Goal: Task Accomplishment & Management: Manage account settings

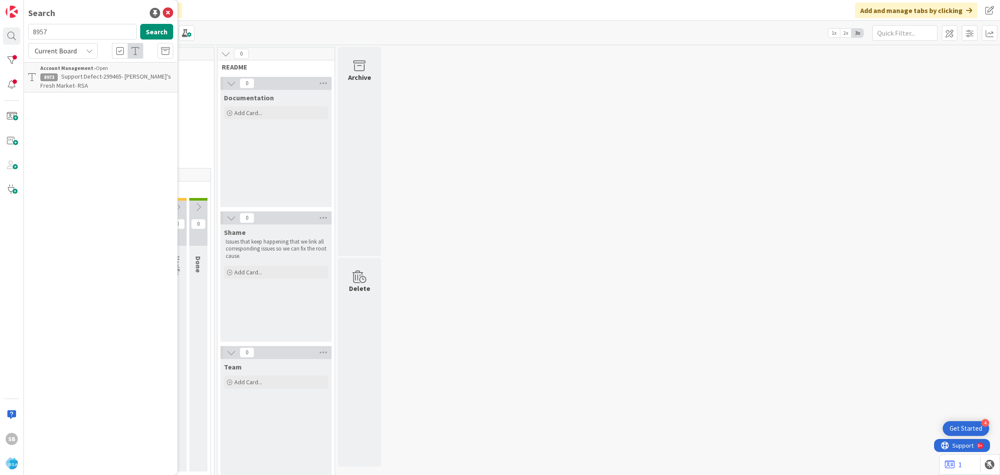
type input "8957"
click at [130, 81] on span "Support Enhancement-299061 - Country Fresh PW - Country Fresh Piggly Wiggly Web…" at bounding box center [102, 85] width 124 height 26
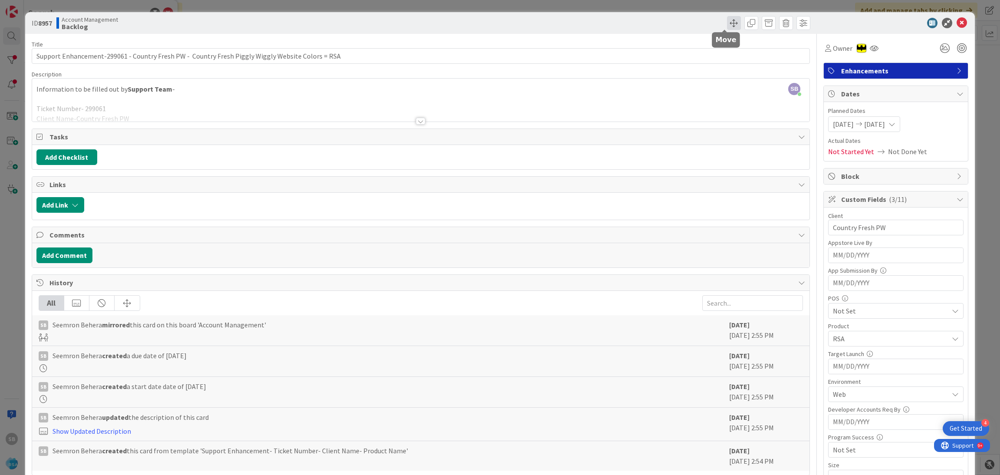
click at [727, 19] on span at bounding box center [734, 23] width 14 height 14
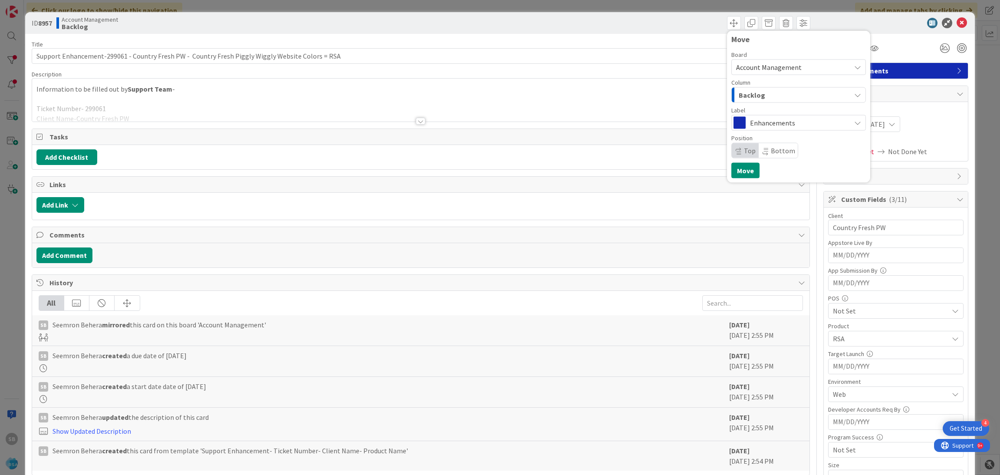
click at [819, 102] on div "Backlog" at bounding box center [794, 95] width 114 height 14
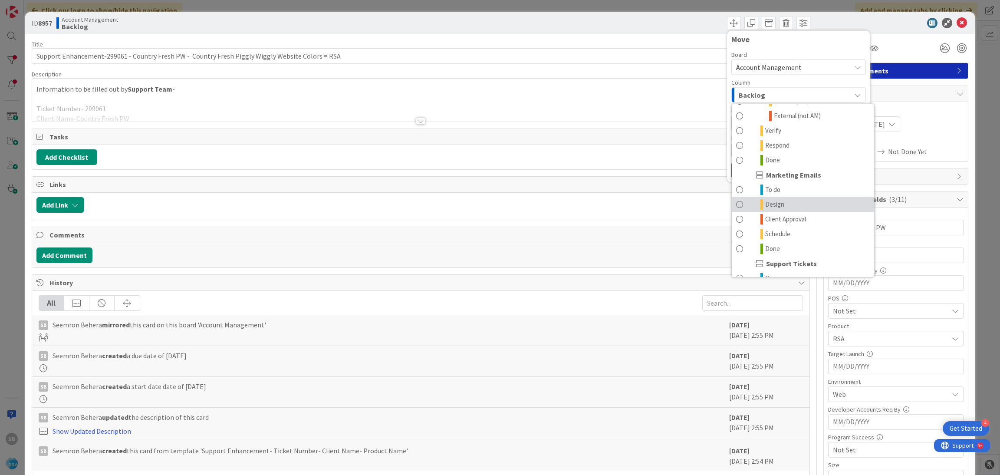
scroll to position [263, 0]
click at [747, 164] on link "Done" at bounding box center [803, 161] width 142 height 15
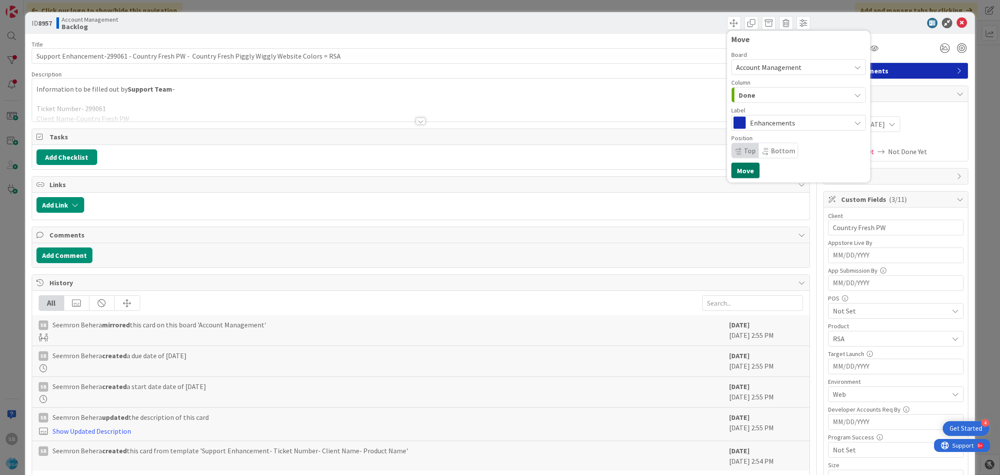
click at [731, 168] on button "Move" at bounding box center [745, 171] width 28 height 16
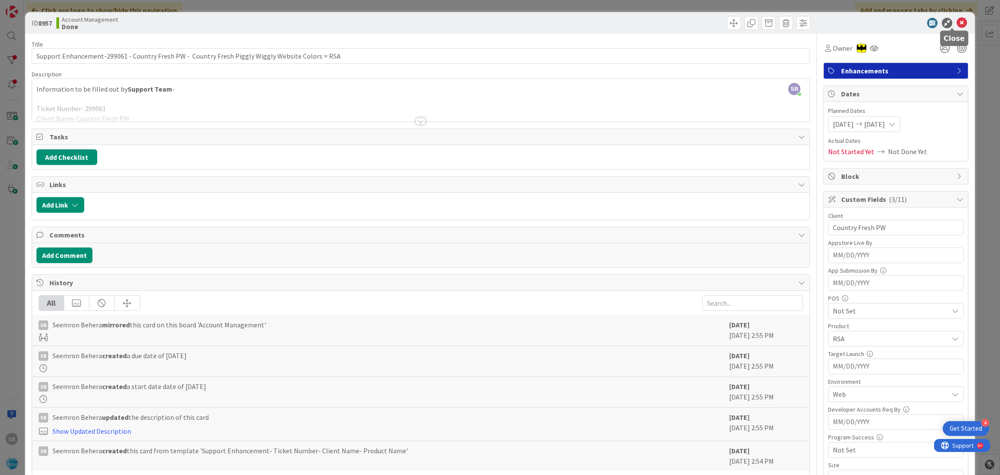
click at [957, 26] on icon at bounding box center [962, 23] width 10 height 10
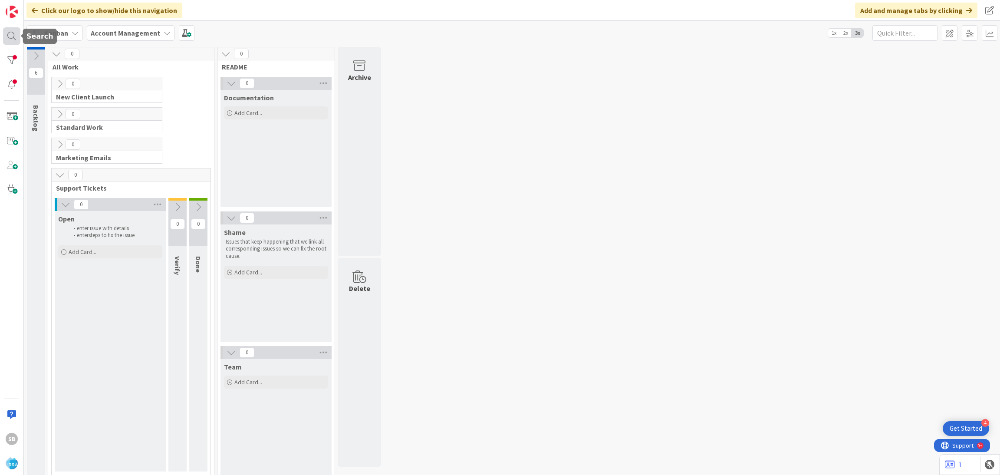
click at [4, 40] on div at bounding box center [11, 35] width 17 height 17
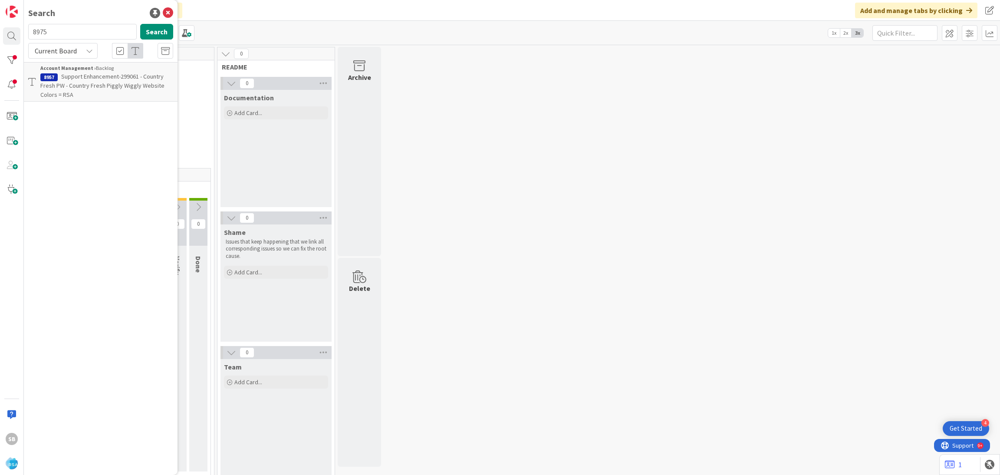
type input "8975"
click at [85, 84] on span "Support Enhancement- 299448 - County Fair SD - Colors for County Fair SD - [GEO…" at bounding box center [101, 85] width 122 height 26
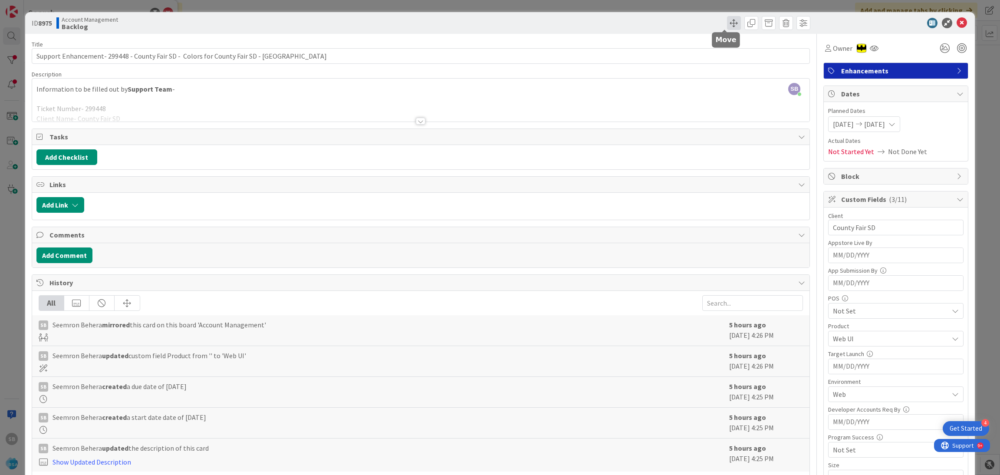
click at [727, 18] on span at bounding box center [734, 23] width 14 height 14
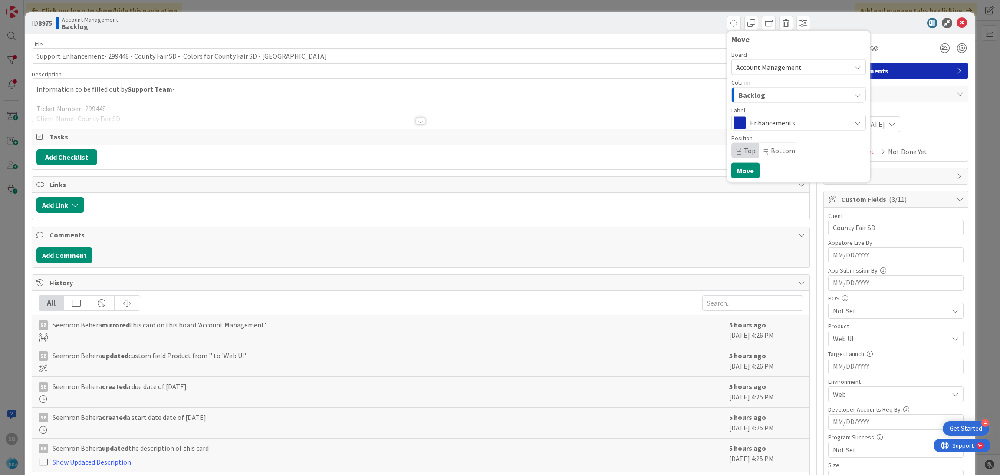
click at [806, 91] on div "Backlog" at bounding box center [794, 95] width 114 height 14
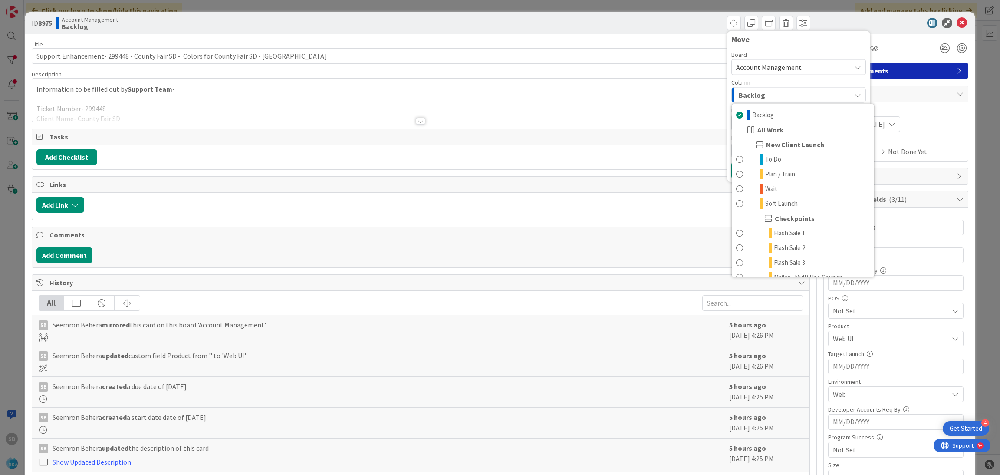
scroll to position [151, 0]
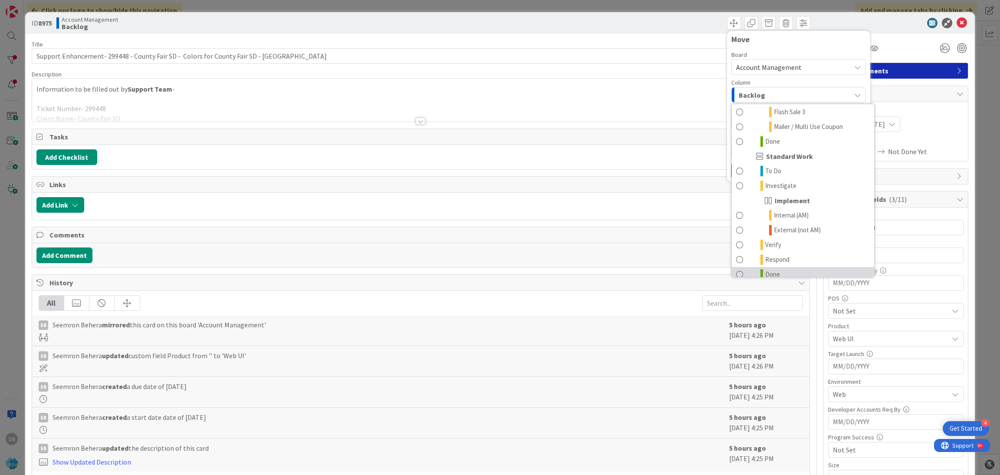
click at [825, 269] on link "Done" at bounding box center [803, 274] width 142 height 15
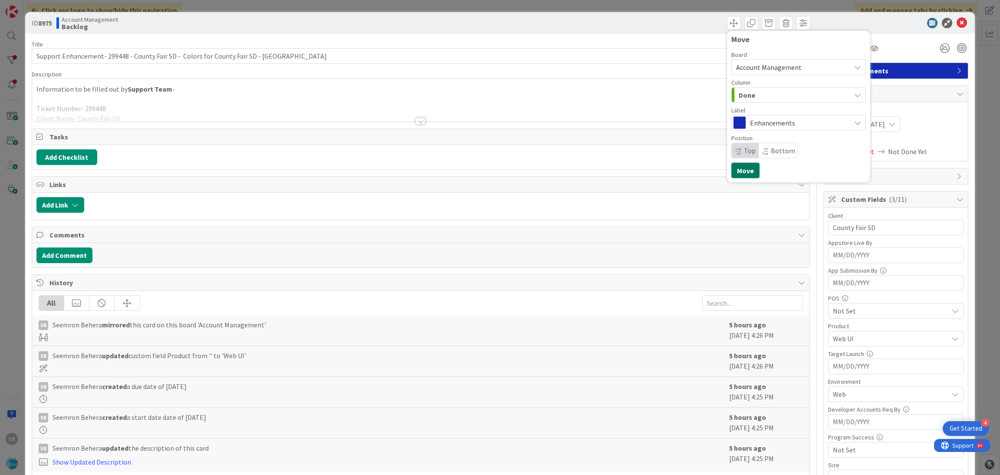
click at [736, 174] on button "Move" at bounding box center [745, 171] width 28 height 16
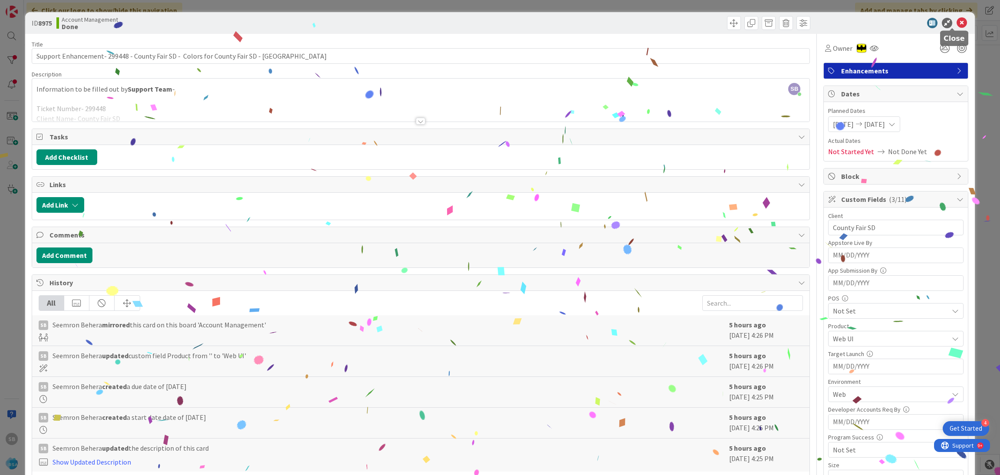
click at [957, 21] on icon at bounding box center [962, 23] width 10 height 10
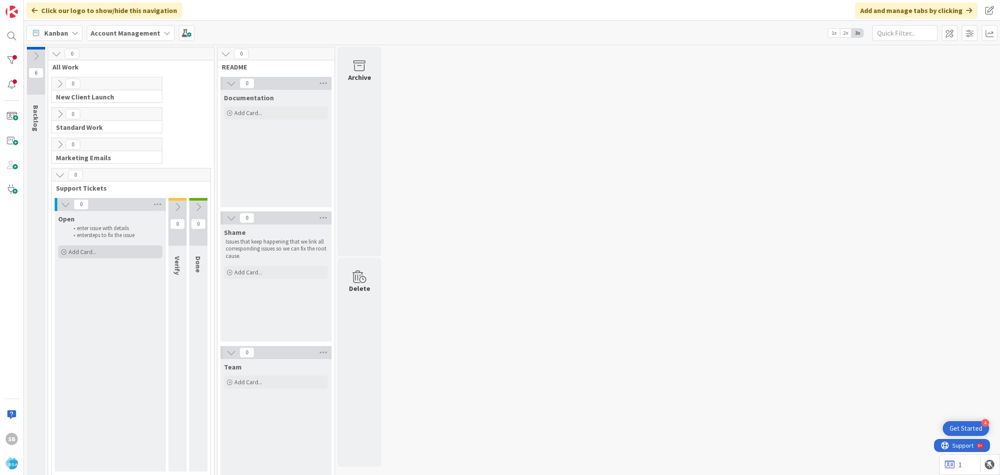
click at [102, 250] on div "Add Card..." at bounding box center [110, 251] width 104 height 13
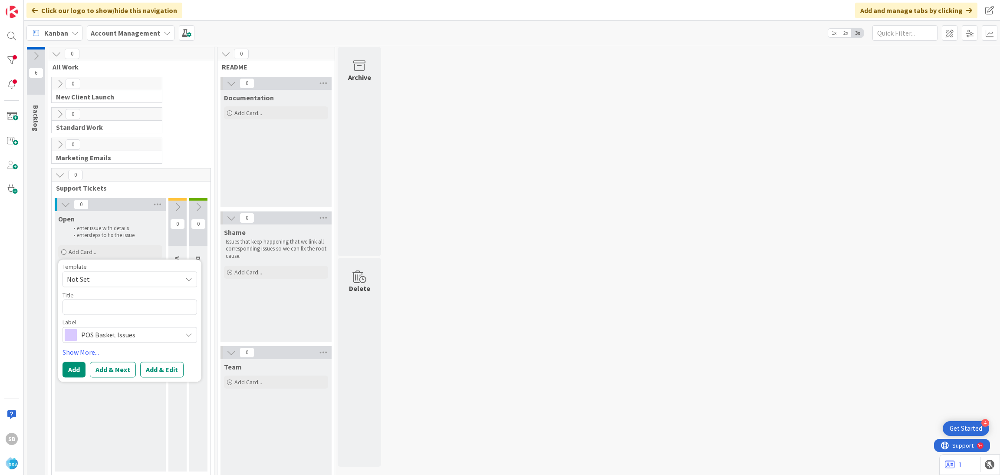
click at [95, 276] on span "Not Set" at bounding box center [121, 278] width 109 height 11
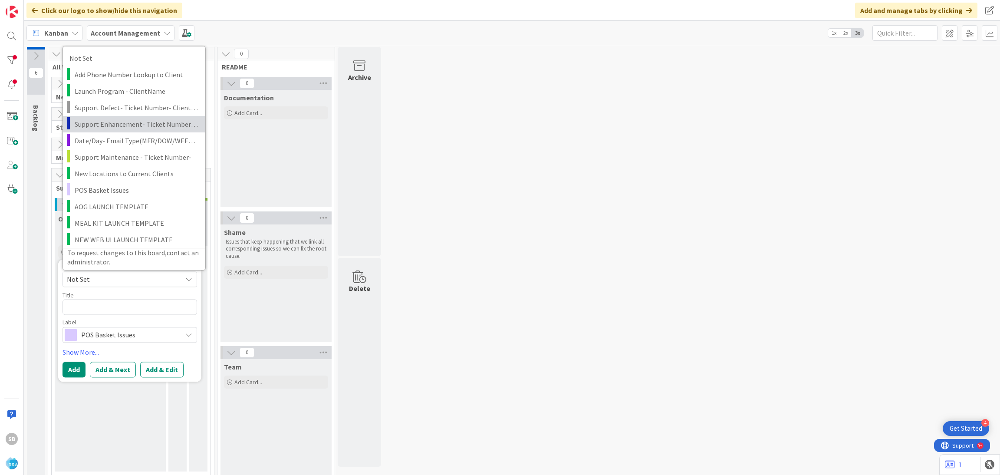
click at [122, 119] on span "Support Enhancement- Ticket Number- Client Name- Product Name" at bounding box center [137, 123] width 124 height 11
type textarea "x"
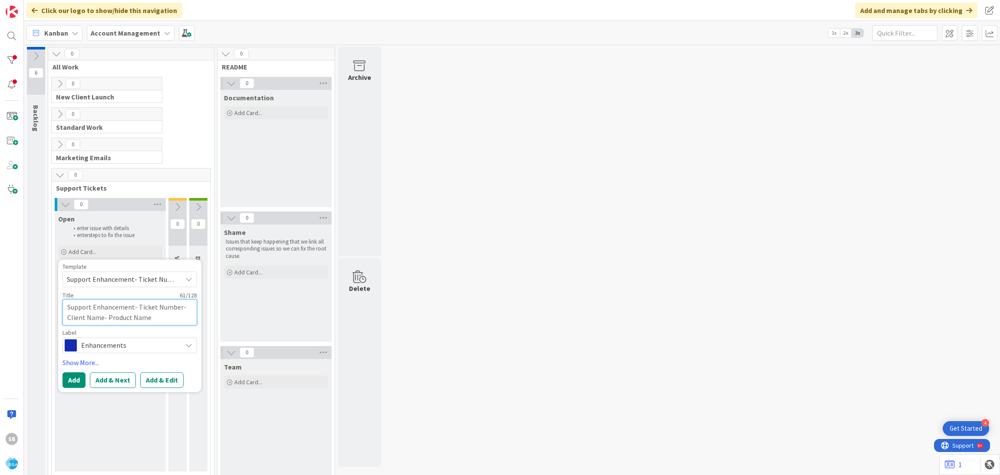
drag, startPoint x: 138, startPoint y: 306, endPoint x: 181, endPoint y: 331, distance: 50.6
click at [181, 331] on div "Template Support Enhancement- Ticket Number- Client Name- Product Name Not Set …" at bounding box center [130, 307] width 135 height 89
type textarea "Support Enhancement-"
type textarea "x"
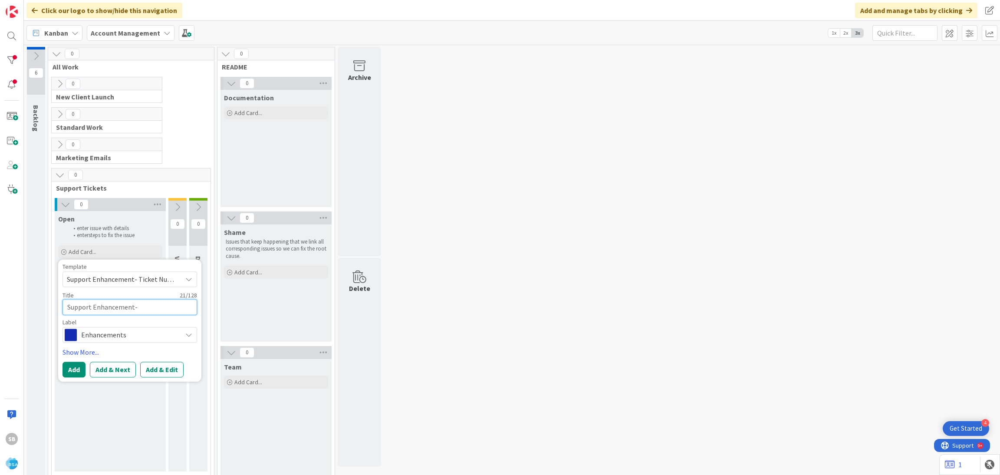
paste textarea "299735"
type textarea "Support Enhancement- 299735"
type textarea "x"
type textarea "Support Enhancement- 299735"
type textarea "x"
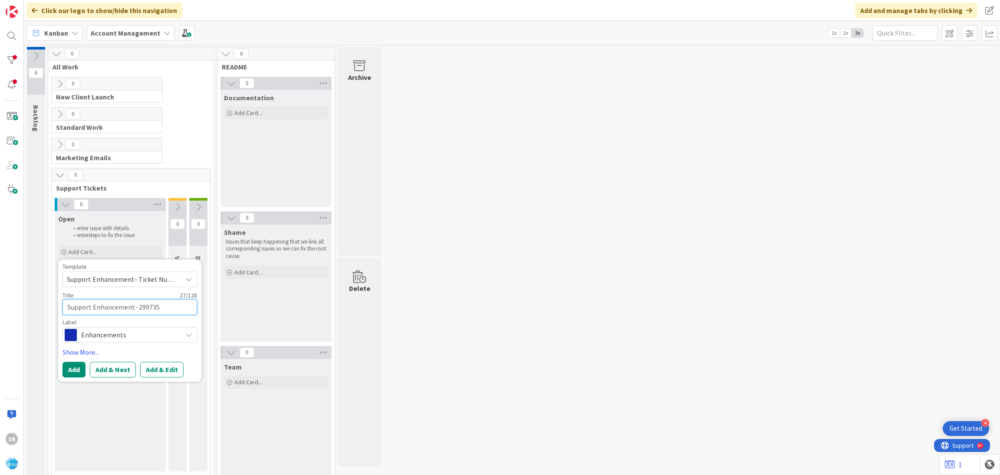
type textarea "Support Enhancement- 299735 -"
type textarea "x"
type textarea "Support Enhancement- 299735 -"
type textarea "x"
paste textarea "Retrieving data. Wait a few seconds and try to cut or copy again."
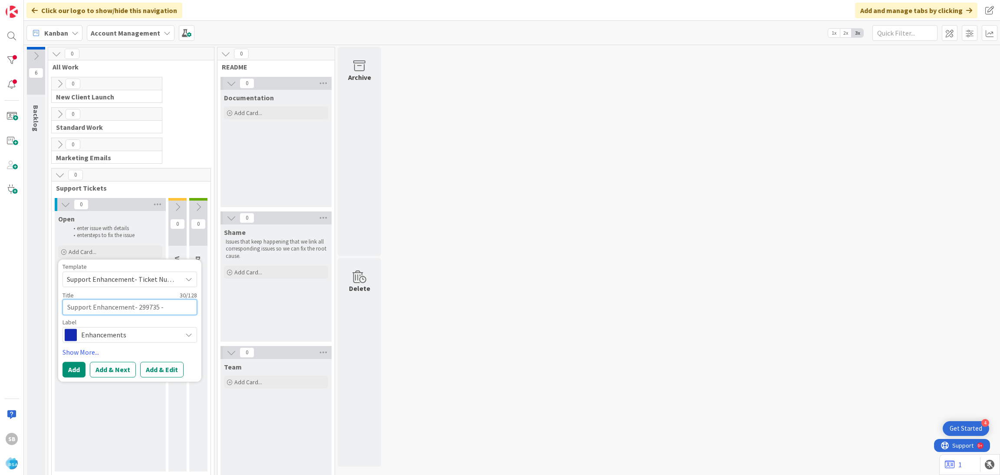
type textarea "Support Enhancement- 299735 - Retrieving data. Wait a few seconds and try to cu…"
type textarea "x"
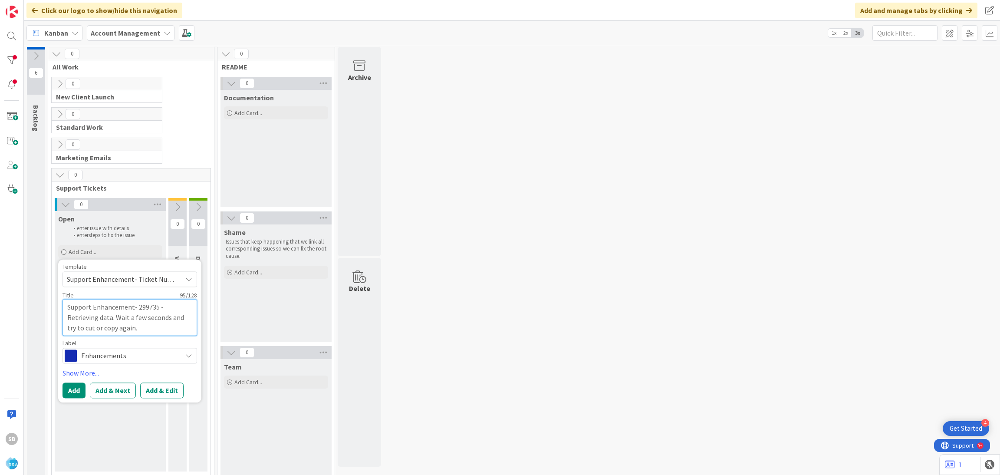
type textarea "Support Enhancement- 299735 - Retrieving data. Wait a few seconds and try to cu…"
type textarea "x"
type textarea "Support Enhancement- 299735 - Retrieving data. Wait a few seconds and try to cu…"
type textarea "x"
type textarea "Support Enhancement- 299735 -"
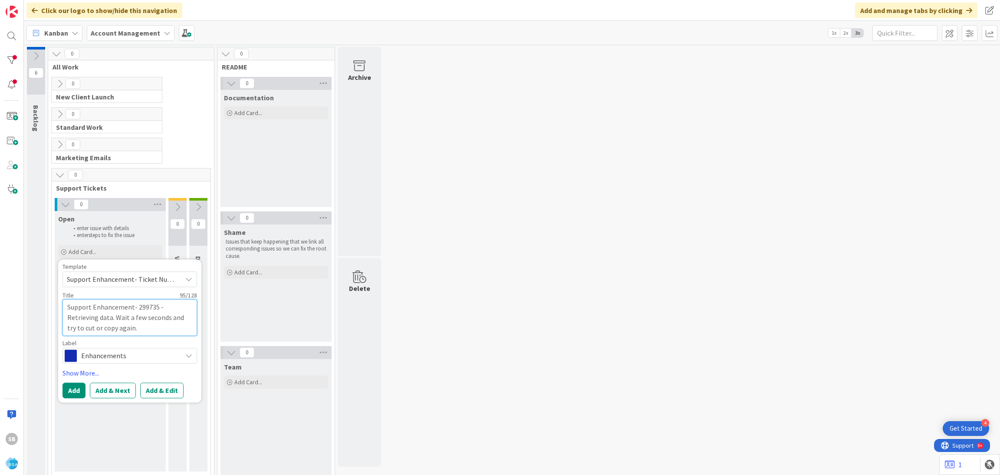
type textarea "x"
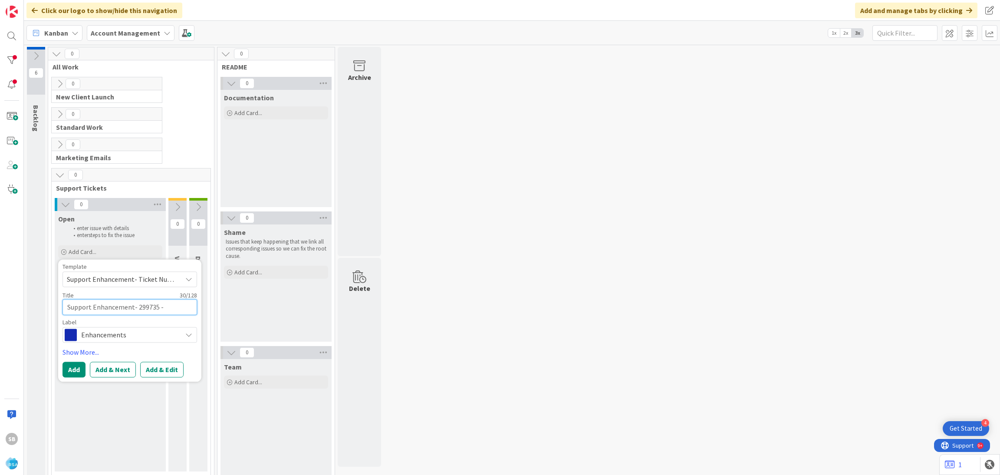
paste textarea "Superior Grocers"
type textarea "Support Enhancement- 299735 - Superior Grocers"
type textarea "x"
type textarea "Support Enhancement- 299735 - Superior Grocers"
type textarea "x"
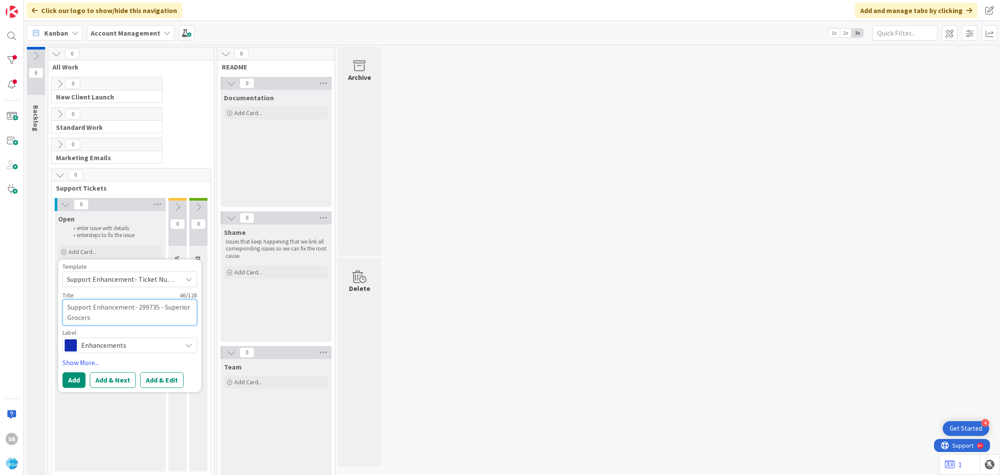
type textarea "Support Enhancement- 299735 - Superior Grocers -"
type textarea "x"
type textarea "Support Enhancement- 299735 - Superior Grocers -"
type textarea "x"
type textarea "Support Enhancement- 299735 - Superior Grocers - R"
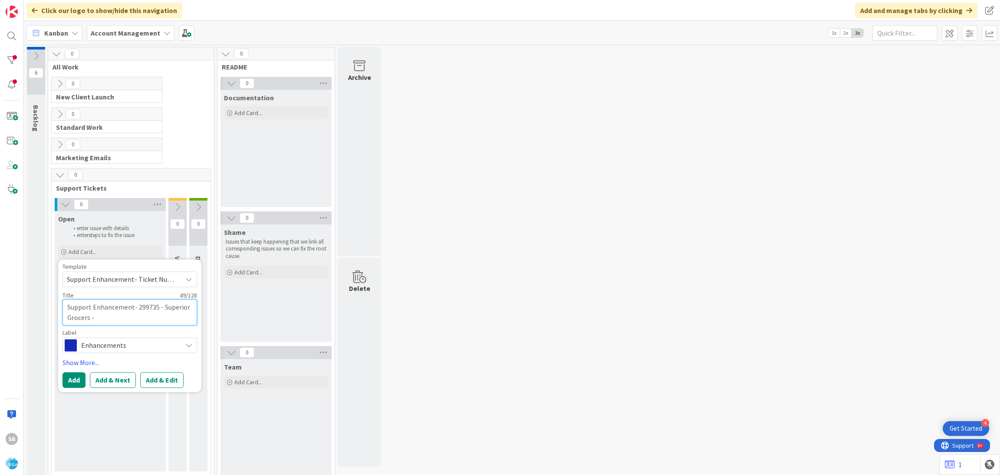
type textarea "x"
type textarea "Support Enhancement- 299735 - Superior Grocers - [GEOGRAPHIC_DATA]"
type textarea "x"
type textarea "Support Enhancement- 299735 - Superior Grocers - RSA"
type textarea "x"
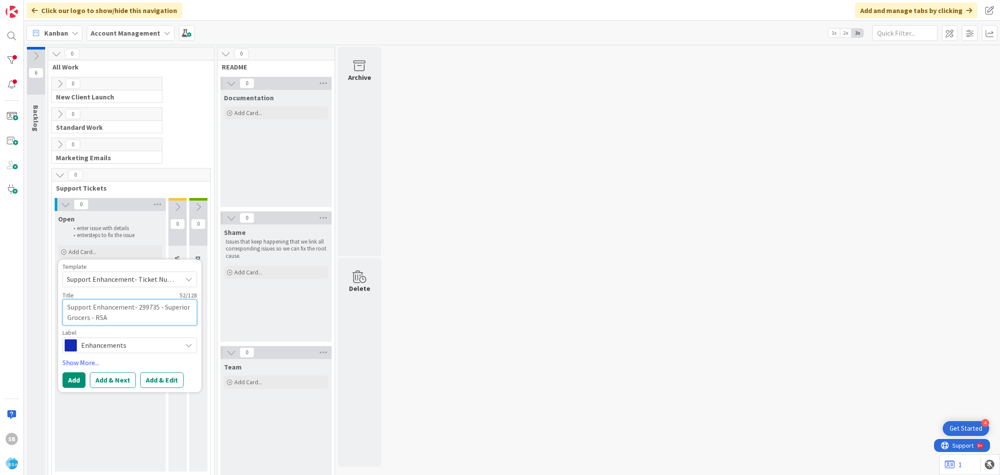
click at [90, 319] on textarea "Support Enhancement- 299735 - Superior Grocers - RSA" at bounding box center [130, 312] width 135 height 26
click at [93, 319] on textarea "Support Enhancement- 299735 - Superior Grocers - RSA" at bounding box center [130, 312] width 135 height 26
paste textarea "Superior Portal"
type textarea "Support Enhancement- 299735 - Superior Grocers -Superior Portal RSA"
type textarea "x"
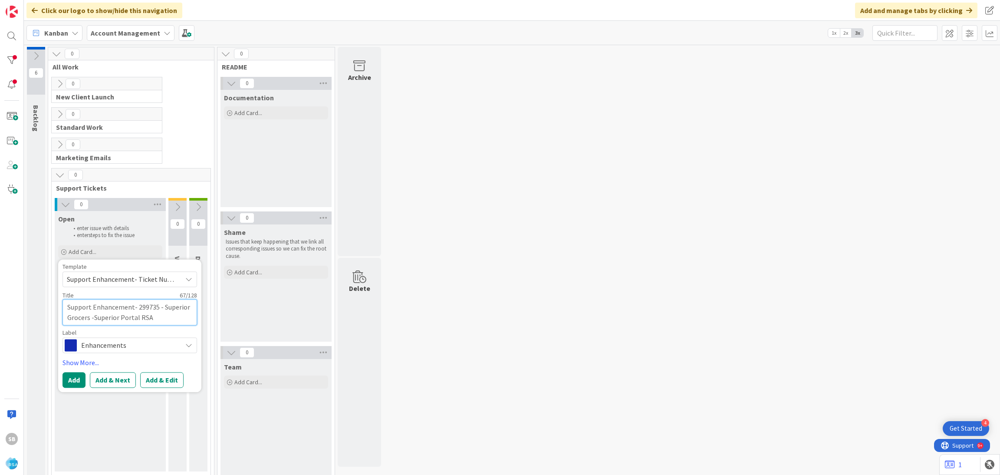
type textarea "Support Enhancement- 299735 - Superior Grocers -Superior Portal RSA"
type textarea "x"
type textarea "Support Enhancement- 299735 - Superior Grocers -Superior Portal - RSA"
type textarea "x"
type textarea "Support Enhancement- 299735 - Superior Grocers -Superior Portal - RSA"
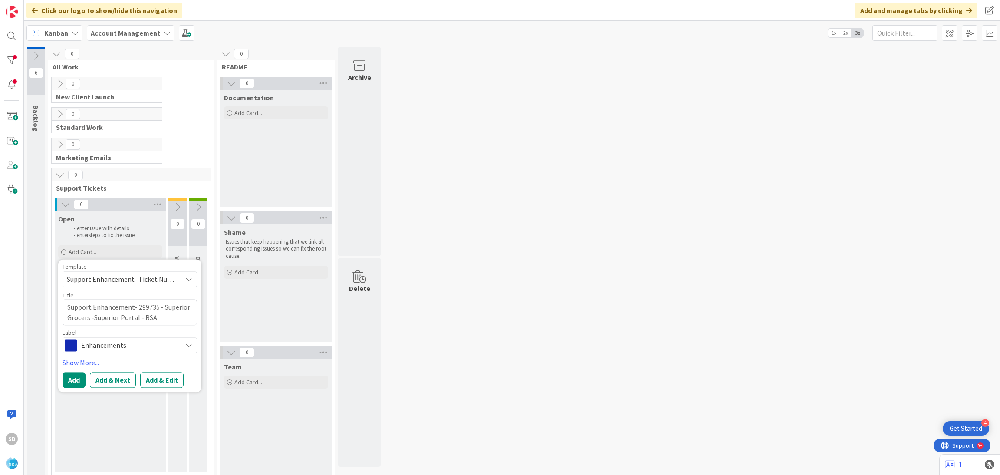
click at [168, 372] on div "Template Support Enhancement- Ticket Number- Client Name- Product Name Not Set …" at bounding box center [130, 325] width 135 height 124
click at [162, 378] on button "Add & Edit" at bounding box center [161, 380] width 43 height 16
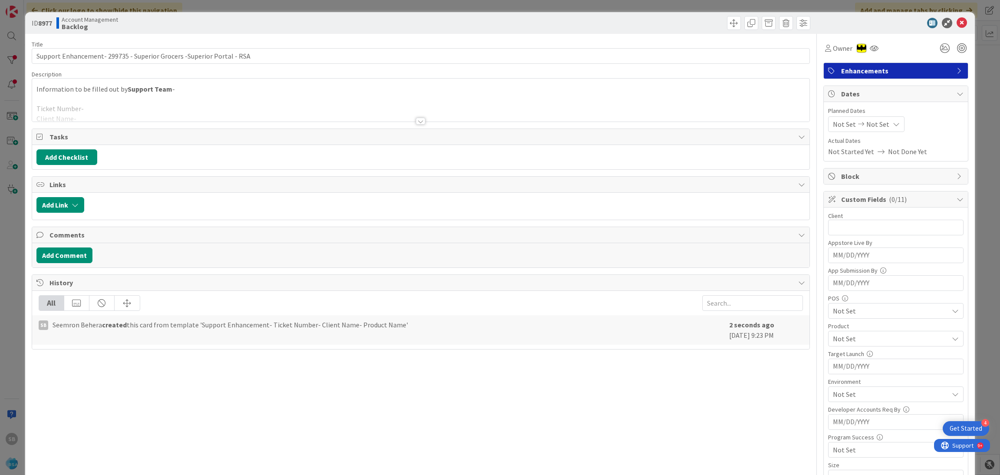
click at [237, 112] on div at bounding box center [421, 110] width 778 height 22
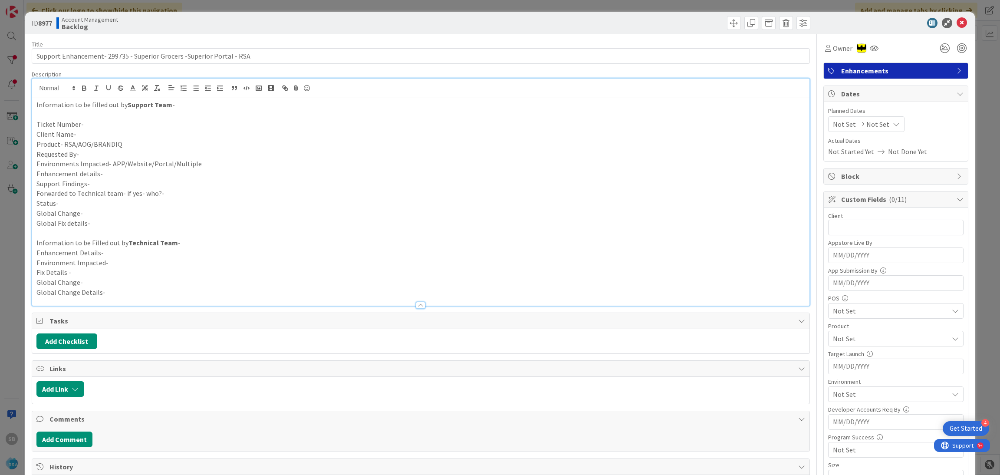
click at [132, 112] on p at bounding box center [420, 115] width 769 height 10
click at [105, 133] on p "Client Name-" at bounding box center [420, 134] width 769 height 10
click at [89, 122] on p "Ticket Number-" at bounding box center [420, 124] width 769 height 10
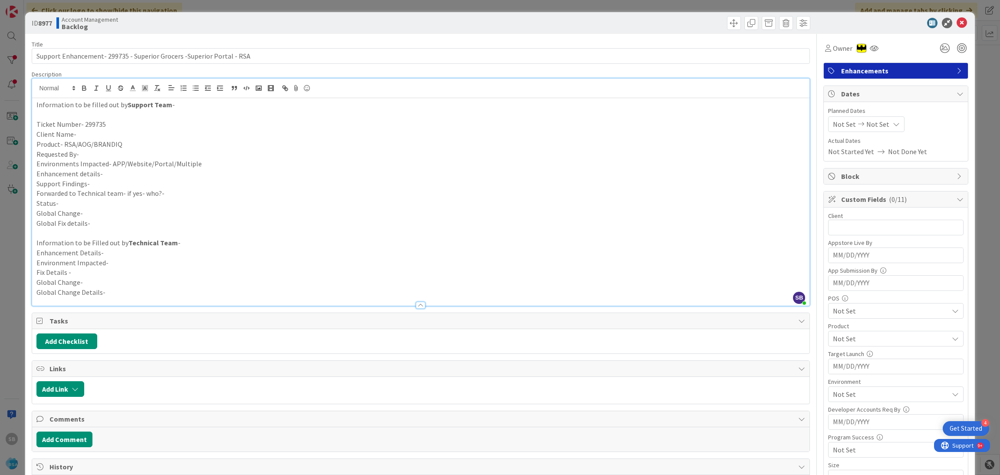
click at [87, 133] on p "Client Name-" at bounding box center [420, 134] width 769 height 10
click at [122, 145] on p "Product- RSA/AOG/BRANDIQ" at bounding box center [420, 144] width 769 height 10
click at [105, 157] on p "Requested By-" at bounding box center [420, 154] width 769 height 10
click at [207, 164] on p "Environments Impacted- APP/Website/Portal/Multiple" at bounding box center [420, 164] width 769 height 10
click at [134, 181] on p "Support Findings-" at bounding box center [420, 184] width 769 height 10
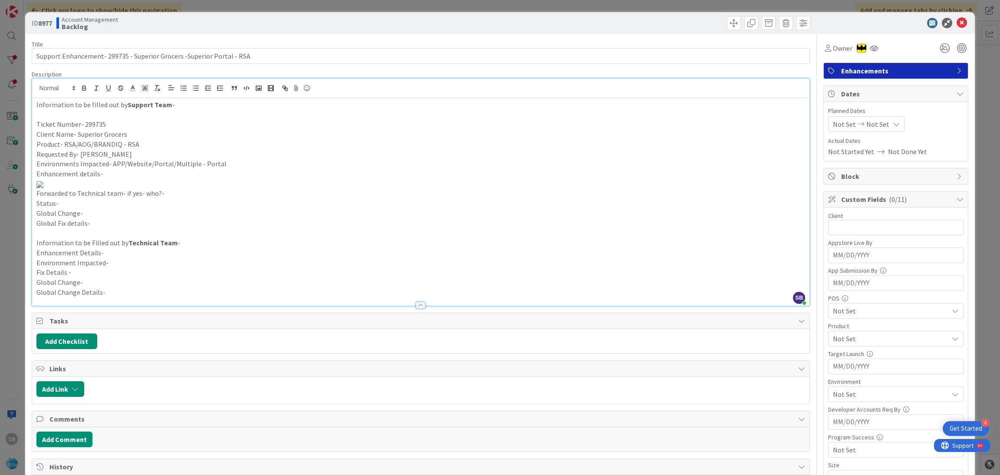
click at [116, 171] on p "Enhancement details-" at bounding box center [420, 174] width 769 height 10
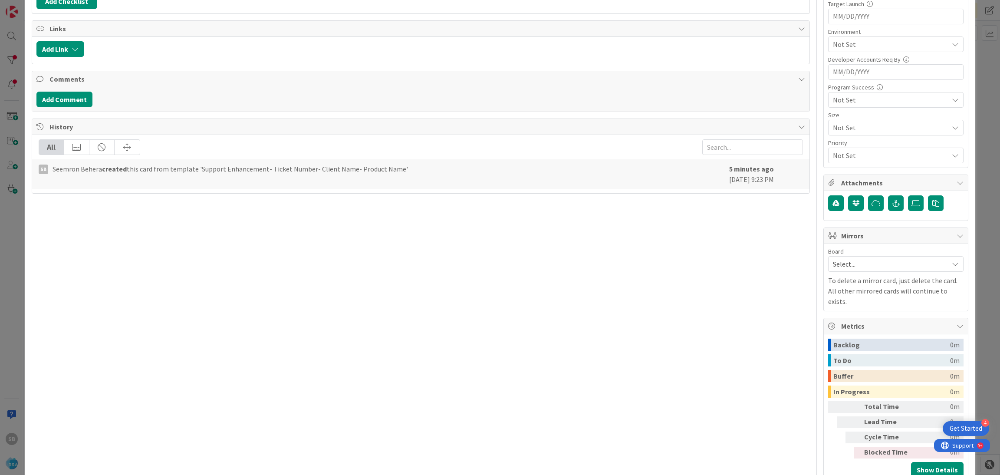
scroll to position [353, 0]
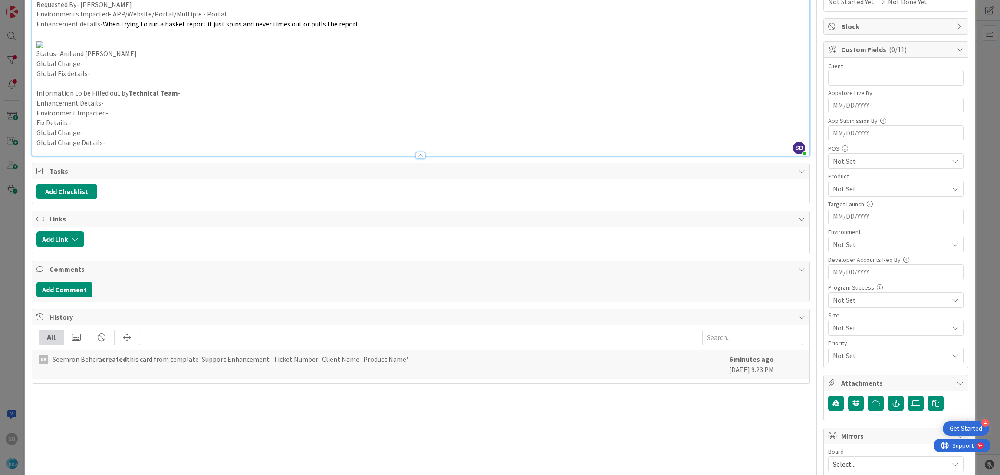
scroll to position [74, 0]
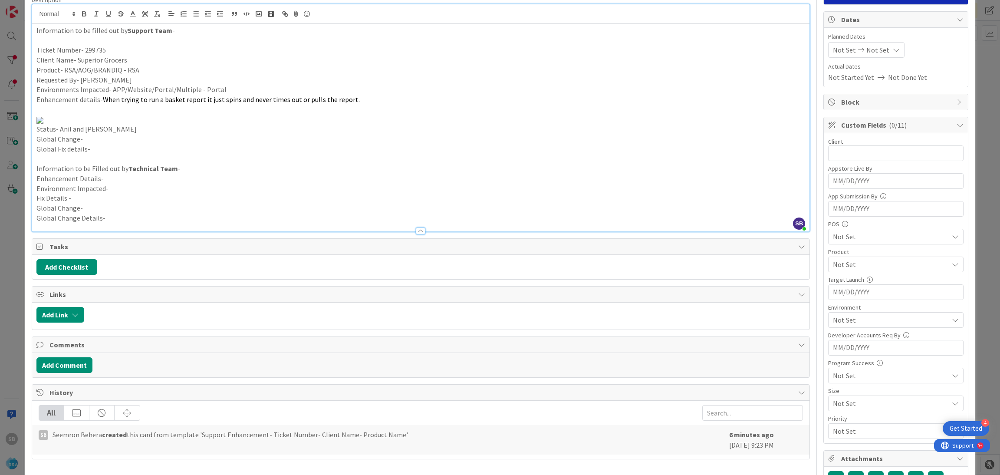
click at [833, 54] on span "Not Set" at bounding box center [844, 50] width 23 height 10
click at [855, 129] on td "4" at bounding box center [863, 125] width 17 height 16
type input "[DATE]"
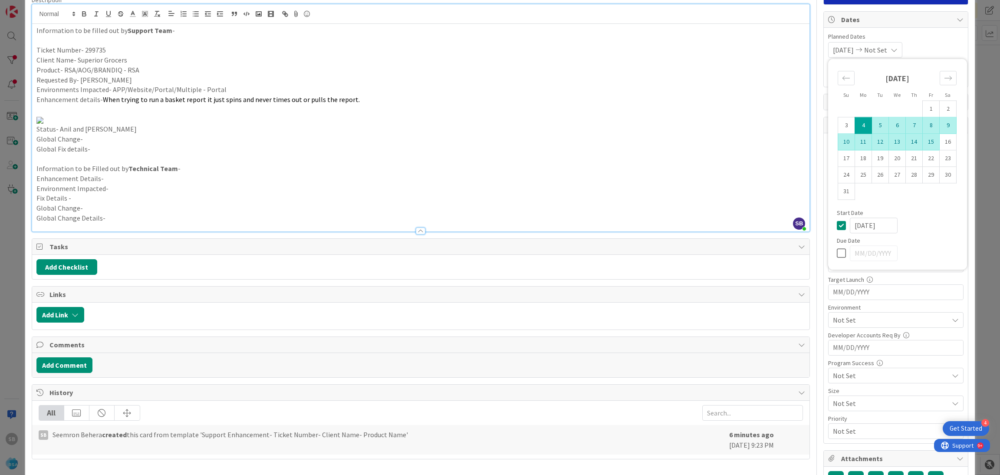
click at [923, 147] on td "15" at bounding box center [931, 142] width 17 height 16
type input "[DATE]"
click at [925, 52] on div "[DATE] [DATE] Su Mo Tu We Th Fr Sa [DATE] 1 2 3 4 5 6 7 8 9 10 11 12 13 14 15 1…" at bounding box center [895, 50] width 135 height 16
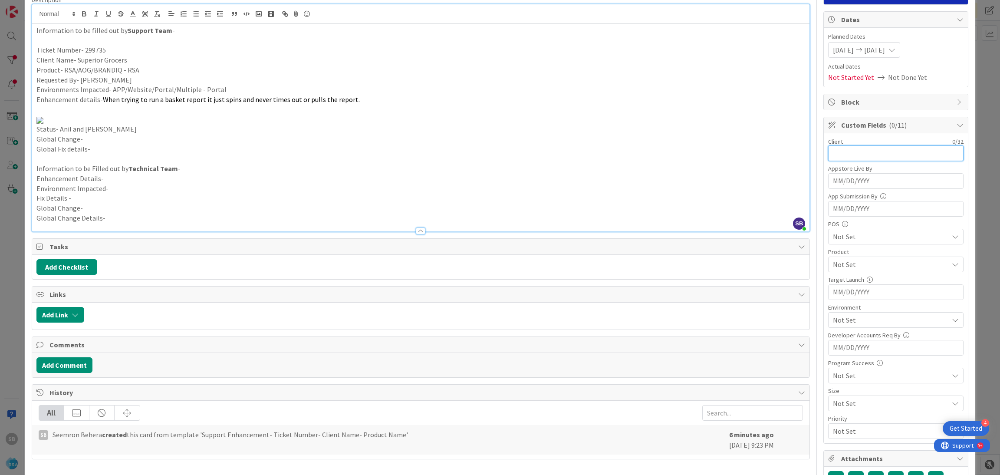
click at [873, 151] on input "text" at bounding box center [895, 153] width 135 height 16
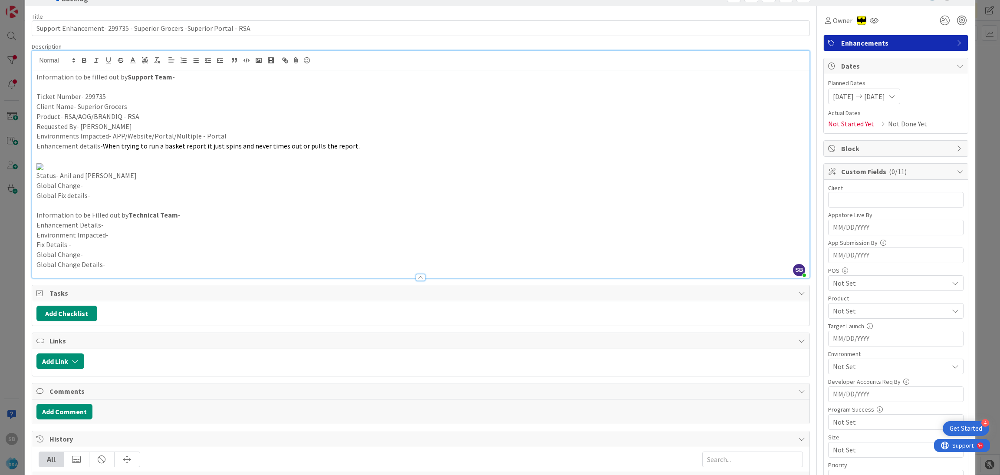
click at [832, 207] on div "Client 0 / 32" at bounding box center [895, 195] width 135 height 23
click at [830, 206] on input "text" at bounding box center [895, 200] width 135 height 16
type input "Superior Grocers"
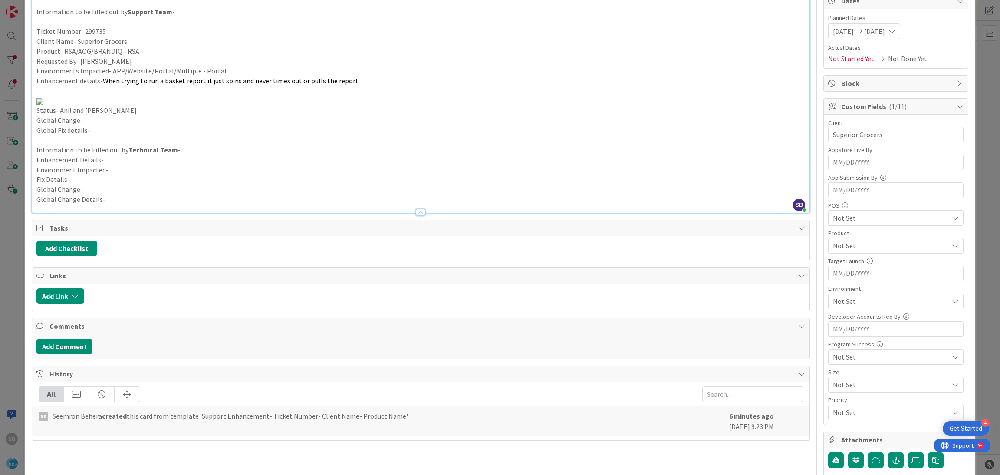
click at [853, 247] on span "Not Set" at bounding box center [890, 245] width 115 height 10
click at [855, 265] on link "RSA" at bounding box center [894, 266] width 138 height 16
click at [834, 242] on span "RSA" at bounding box center [890, 245] width 115 height 10
click at [842, 300] on span "Not Set" at bounding box center [890, 301] width 115 height 10
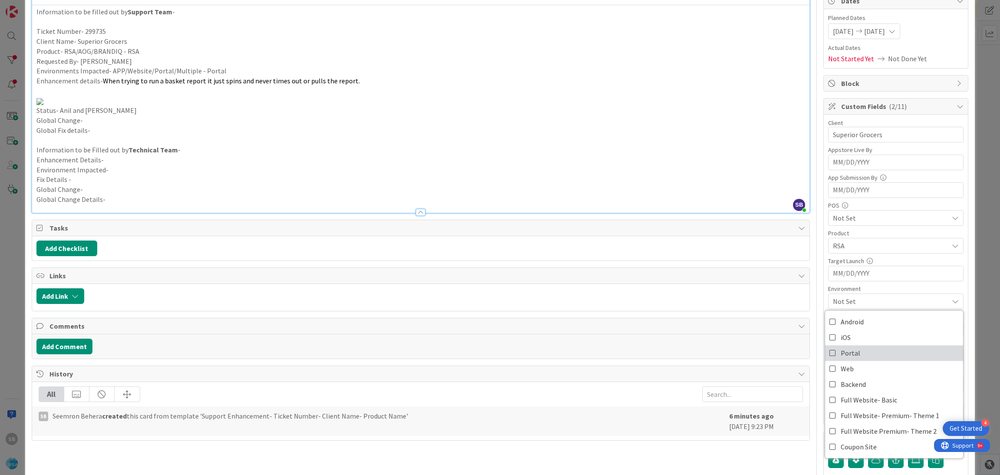
click at [845, 352] on span "Portal" at bounding box center [851, 352] width 20 height 13
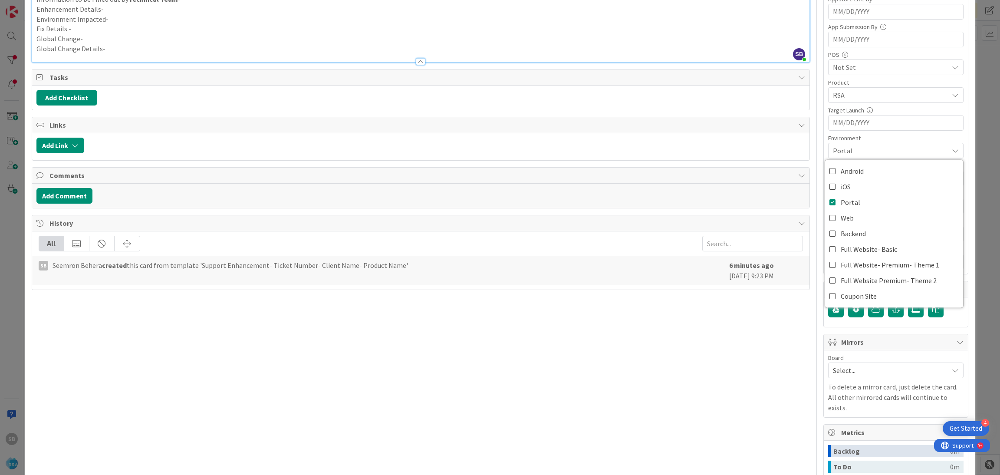
click at [881, 364] on div "Select..." at bounding box center [895, 370] width 135 height 16
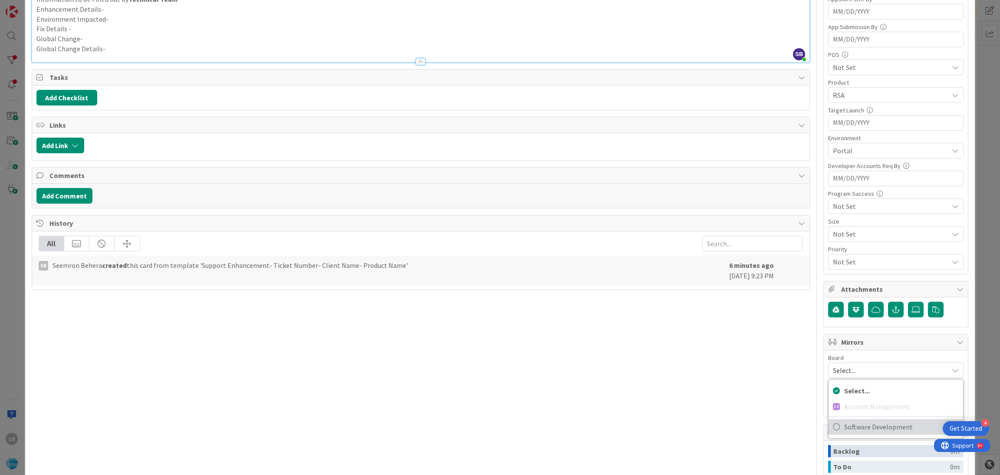
click at [844, 426] on span "Software Development" at bounding box center [901, 426] width 115 height 13
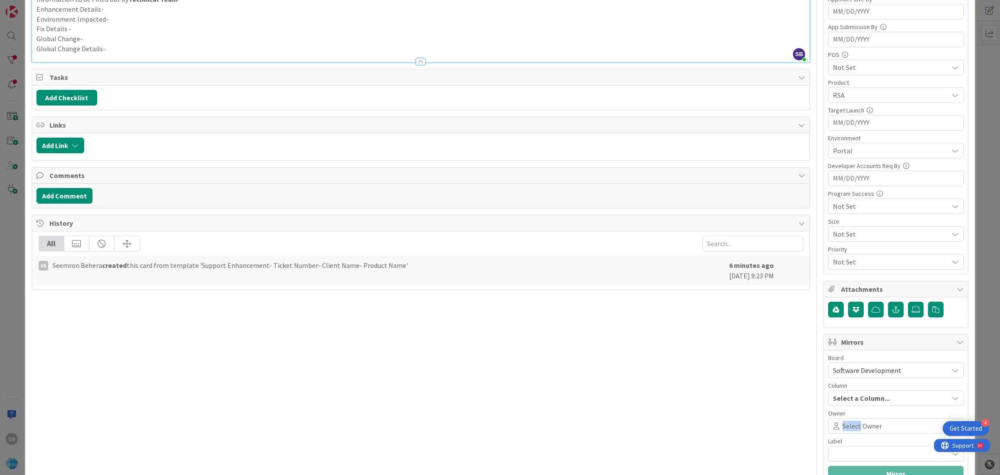
click at [842, 426] on span "Select Owner" at bounding box center [861, 426] width 39 height 10
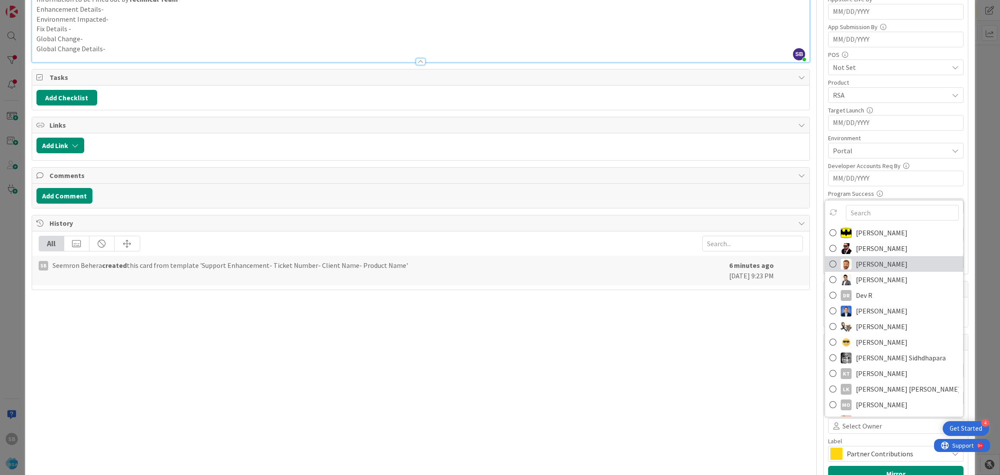
click at [869, 260] on span "[PERSON_NAME]" at bounding box center [882, 263] width 52 height 13
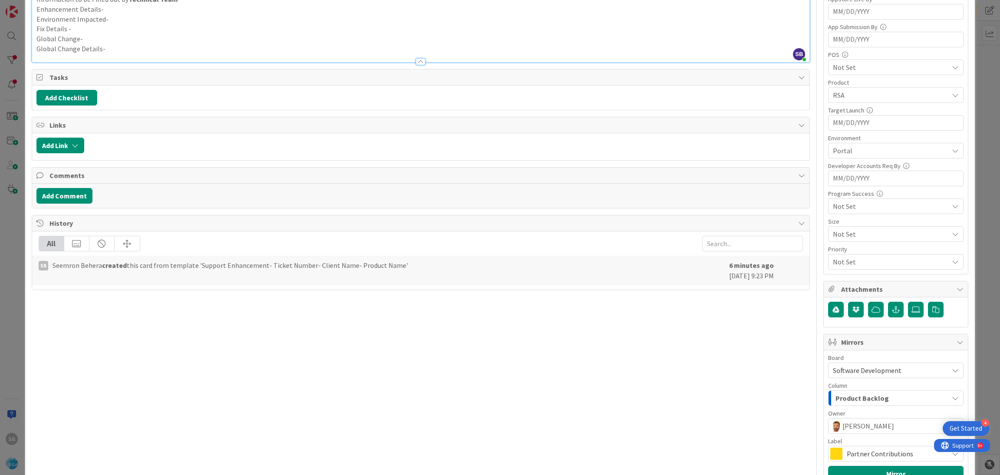
click at [866, 448] on div "Partner Contributions" at bounding box center [895, 454] width 135 height 16
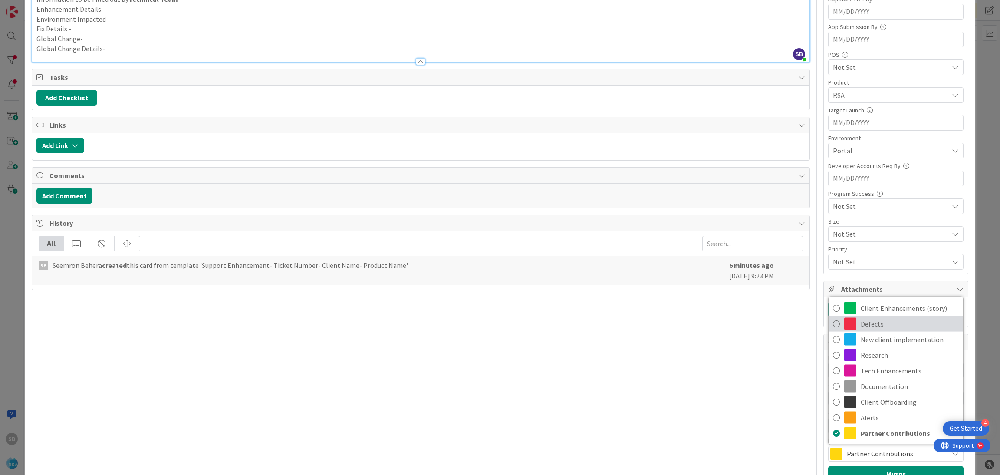
click at [872, 324] on span "Defects" at bounding box center [910, 323] width 98 height 13
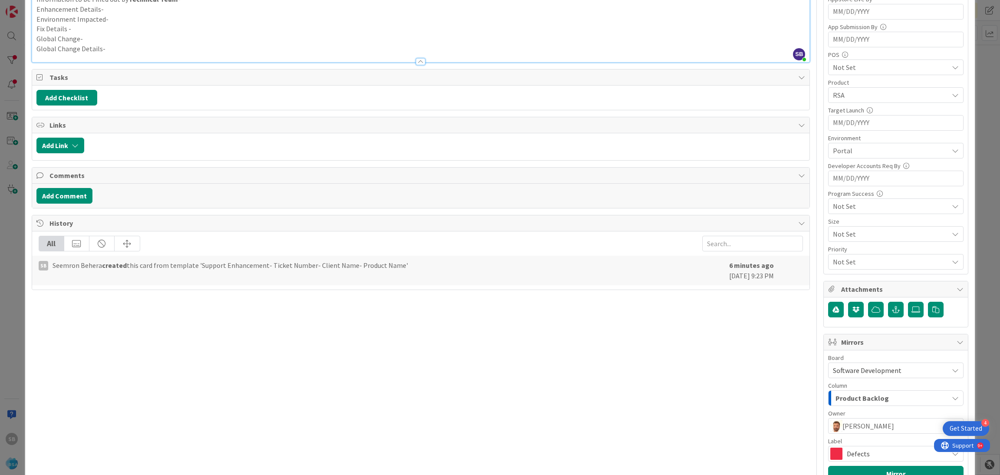
scroll to position [310, 0]
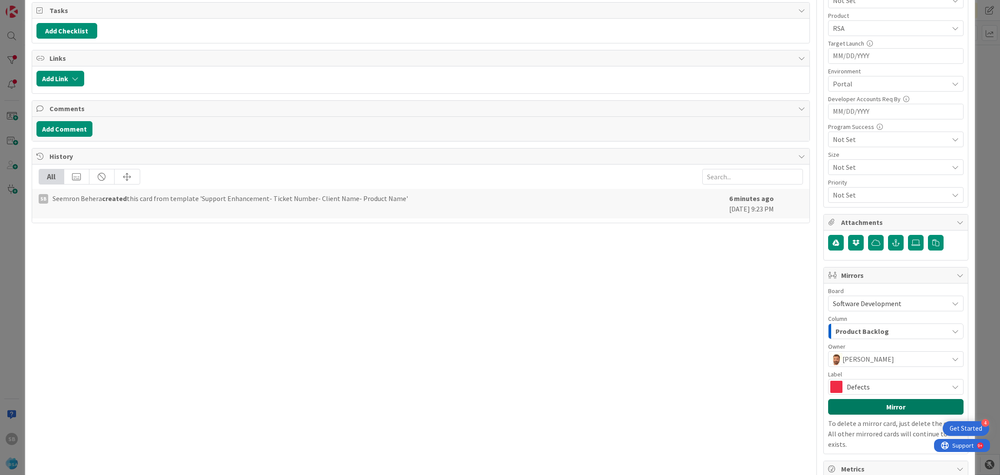
click at [898, 407] on button "Mirror" at bounding box center [895, 407] width 135 height 16
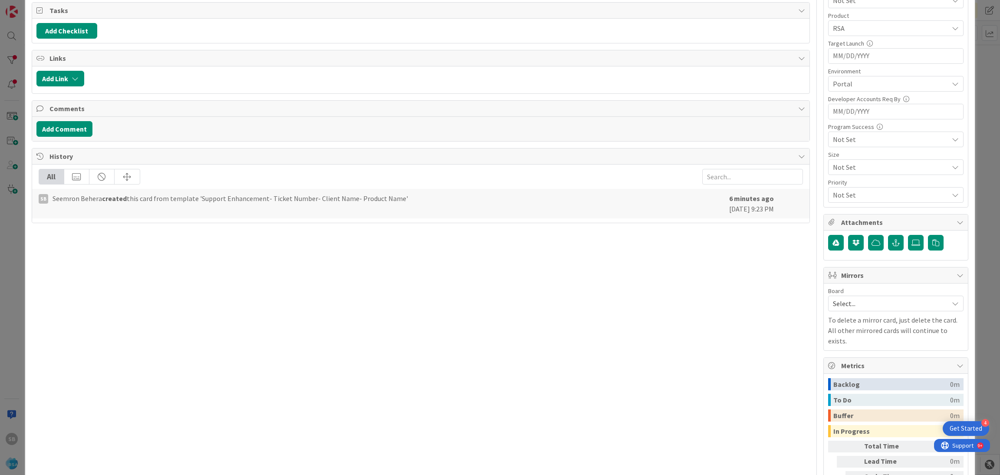
scroll to position [0, 0]
